Goal: Task Accomplishment & Management: Use online tool/utility

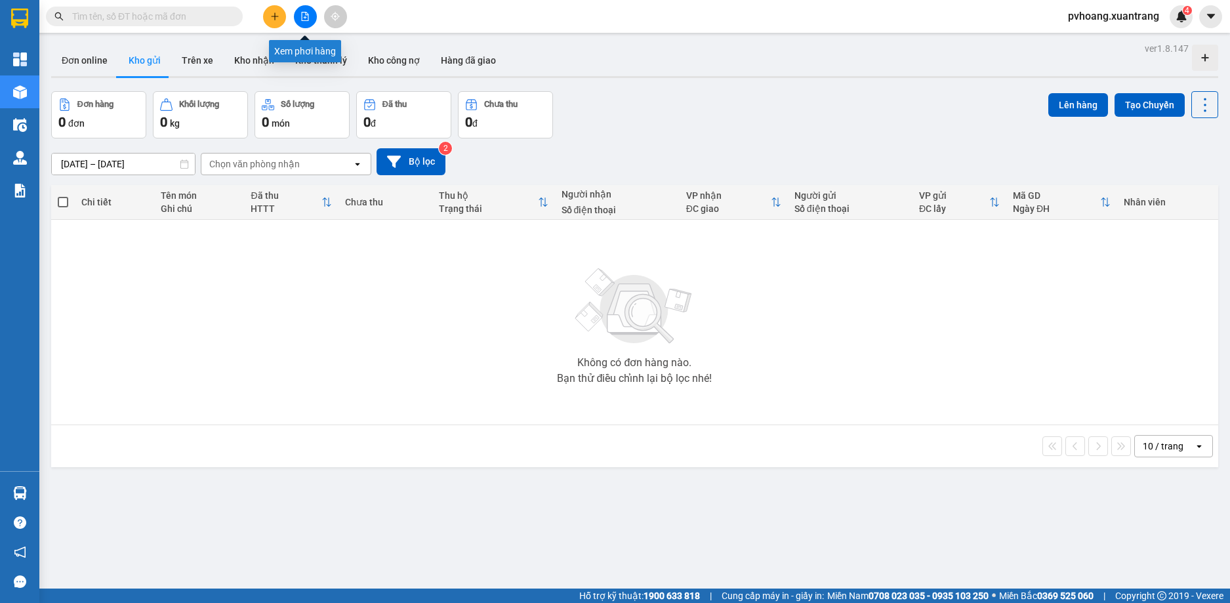
click at [310, 16] on button at bounding box center [305, 16] width 23 height 23
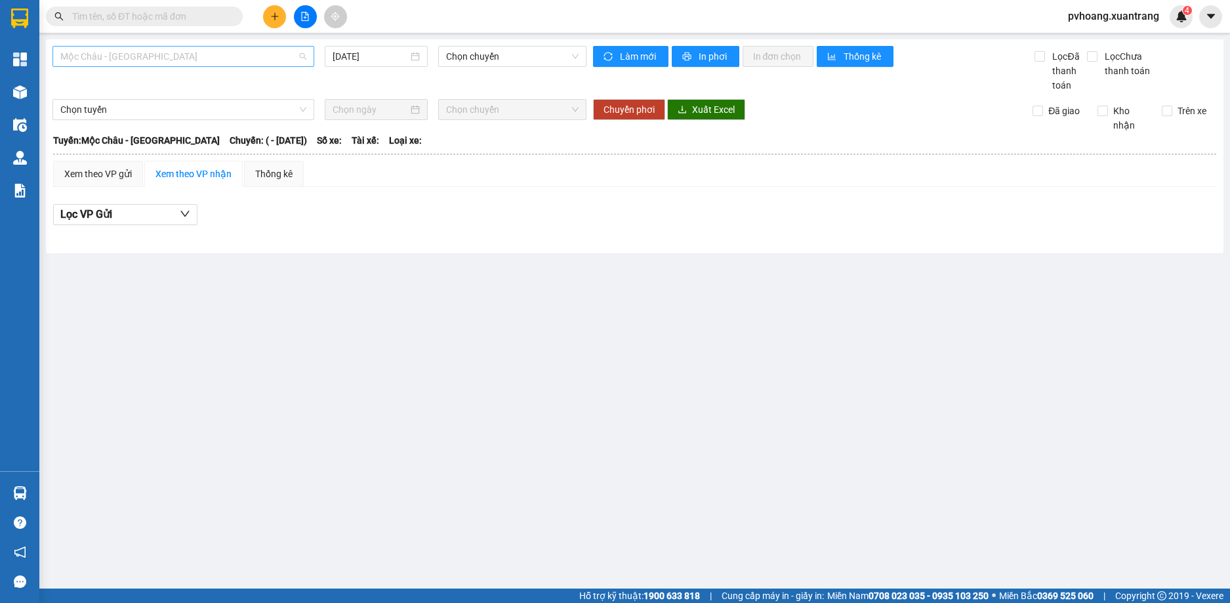
click at [248, 60] on span "Mộc Châu - [GEOGRAPHIC_DATA]" at bounding box center [183, 57] width 246 height 20
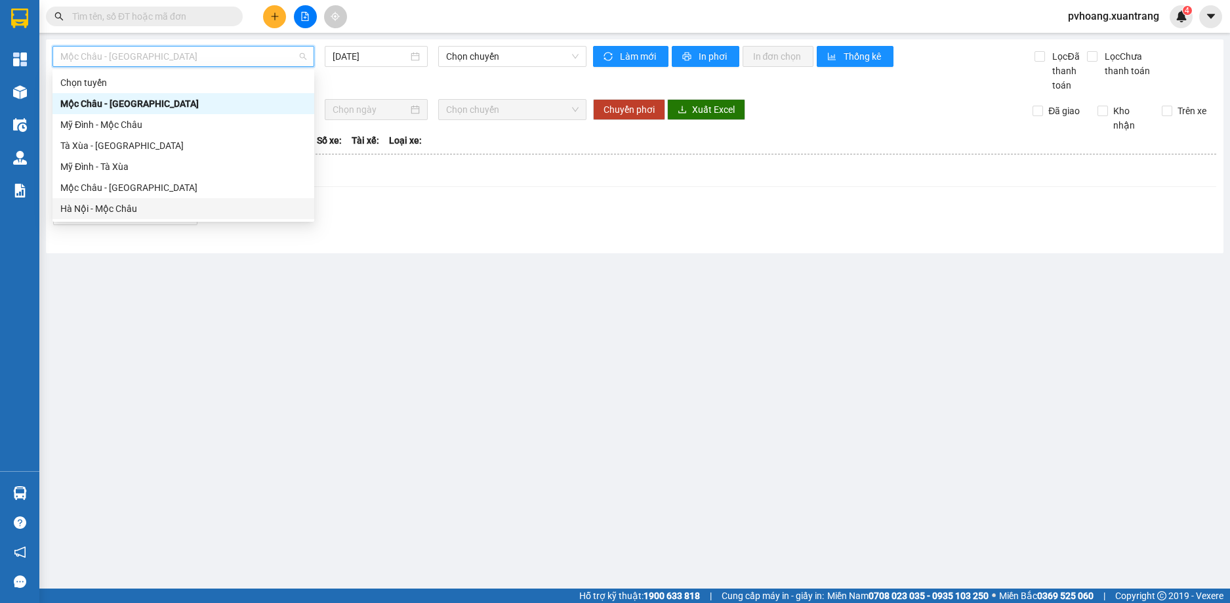
click at [199, 207] on div "Hà Nội - Mộc Châu" at bounding box center [183, 208] width 246 height 14
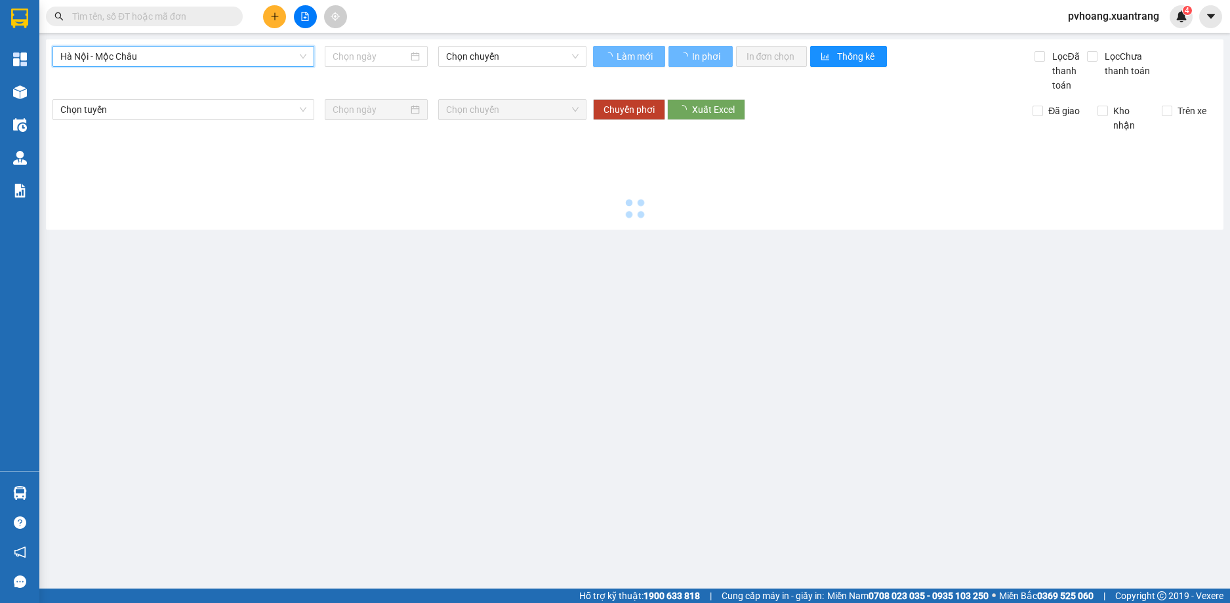
type input "[DATE]"
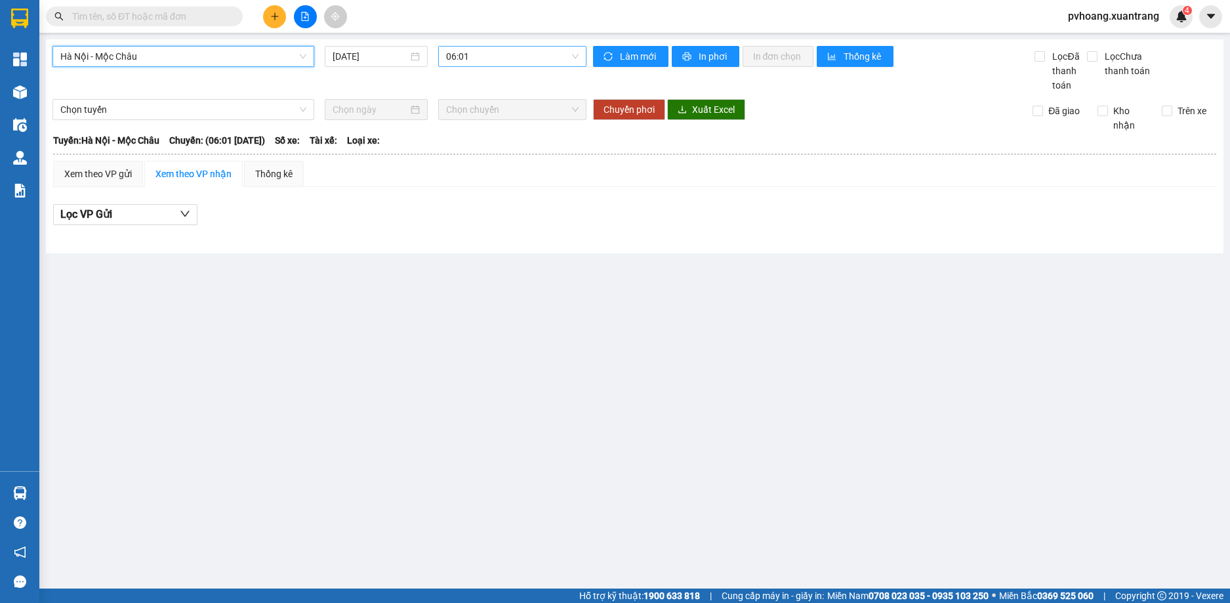
click at [480, 58] on span "06:01" at bounding box center [512, 57] width 133 height 20
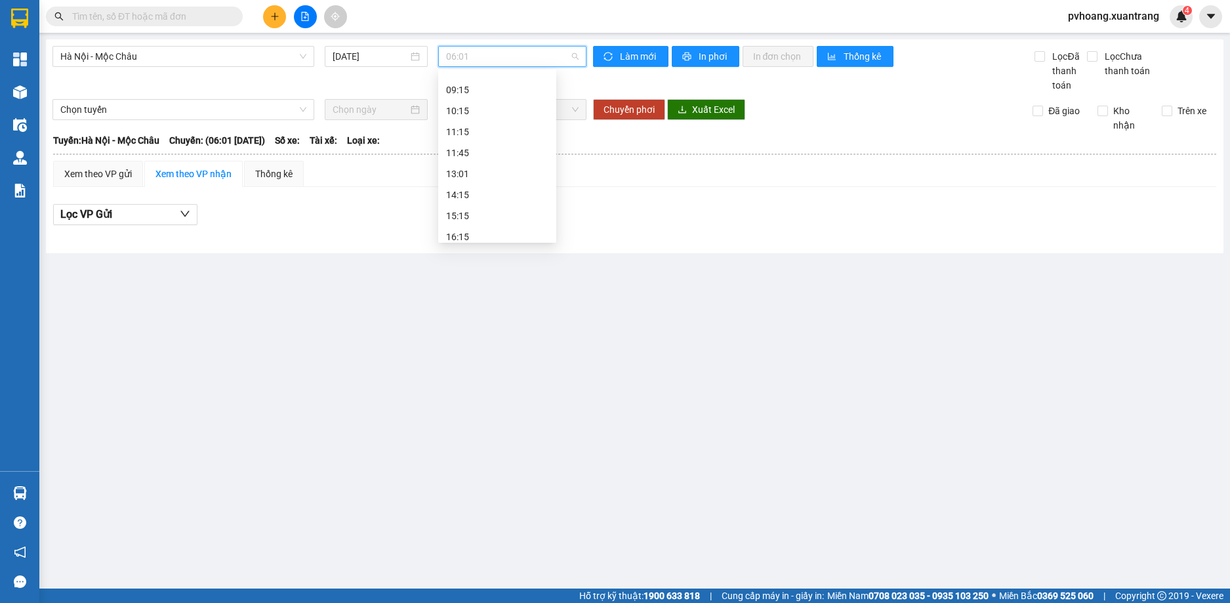
scroll to position [131, 0]
click at [491, 159] on div "13:01" at bounding box center [497, 161] width 102 height 14
click at [498, 62] on span "13:01" at bounding box center [512, 57] width 133 height 20
click at [495, 179] on div "14:15" at bounding box center [497, 182] width 102 height 14
